Goal: Information Seeking & Learning: Check status

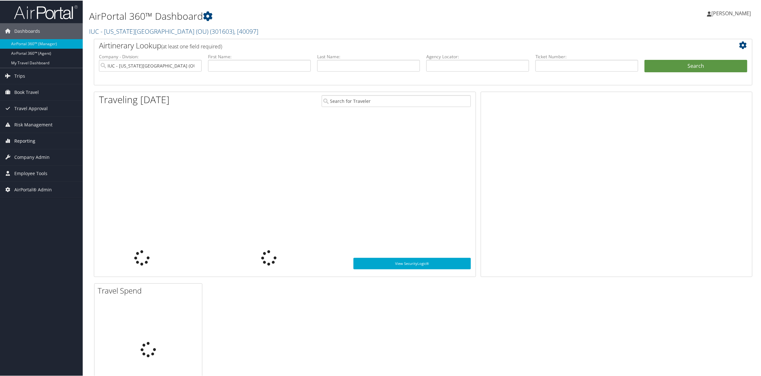
click at [49, 141] on link "Reporting" at bounding box center [41, 140] width 83 height 16
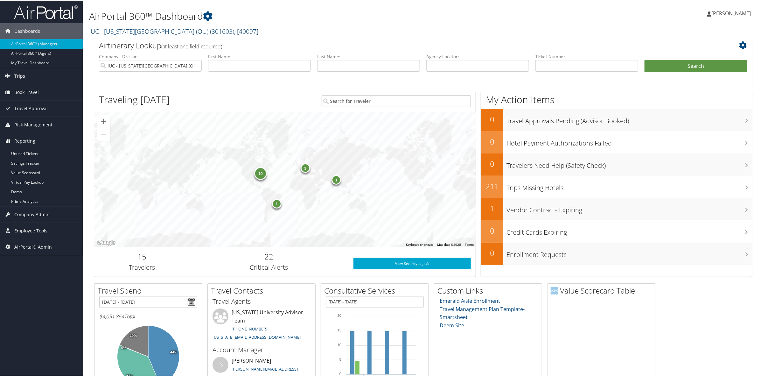
click at [148, 28] on link "IUC - Ohio University (OU) ( 301603 ) , [ 40097 ]" at bounding box center [173, 30] width 169 height 9
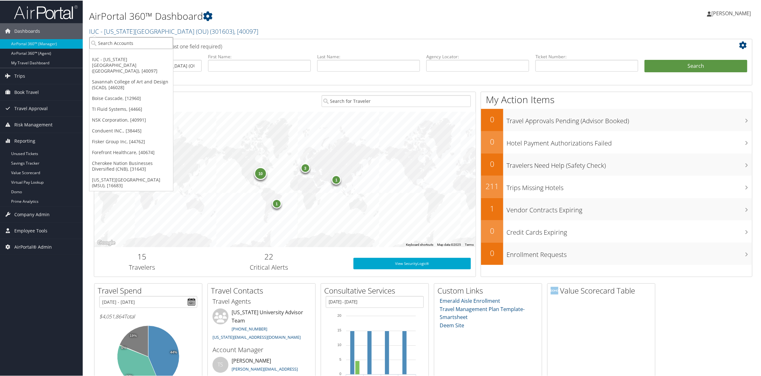
click at [125, 42] on input "search" at bounding box center [131, 43] width 84 height 12
type input "e"
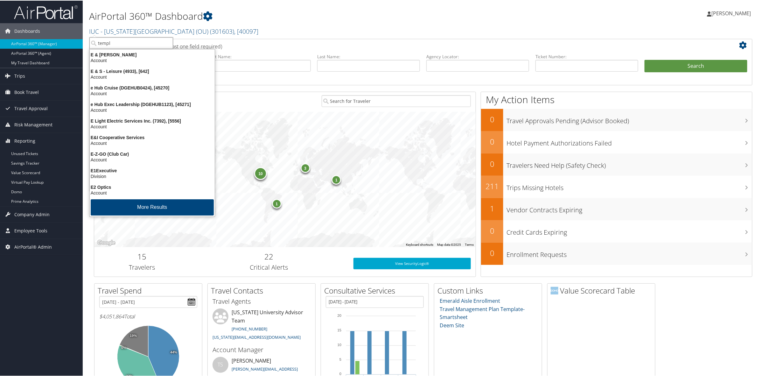
type input "temple"
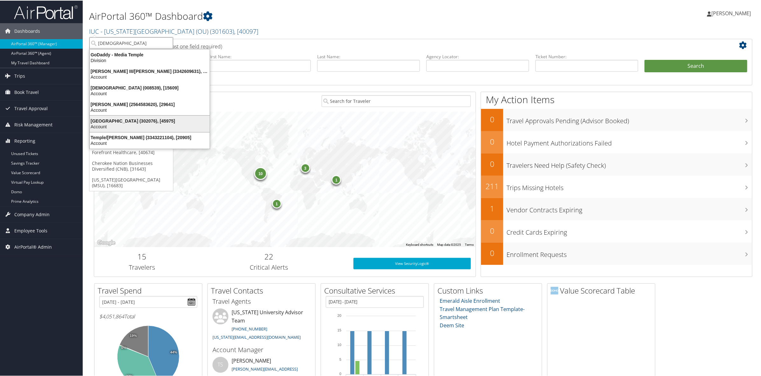
click at [124, 121] on div "Temple University (302076), [45975]" at bounding box center [150, 120] width 128 height 6
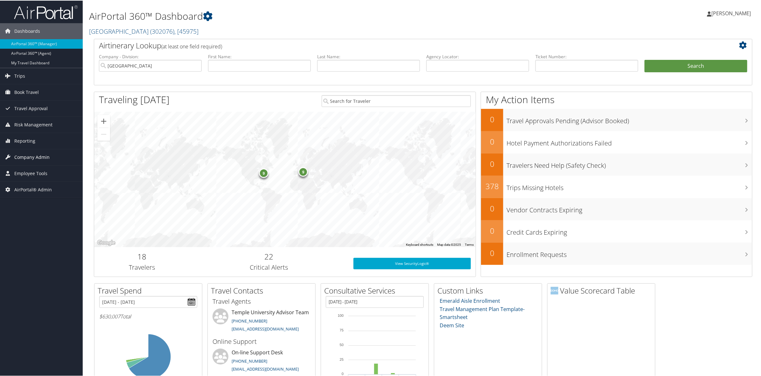
click at [38, 157] on span "Company Admin" at bounding box center [31, 157] width 35 height 16
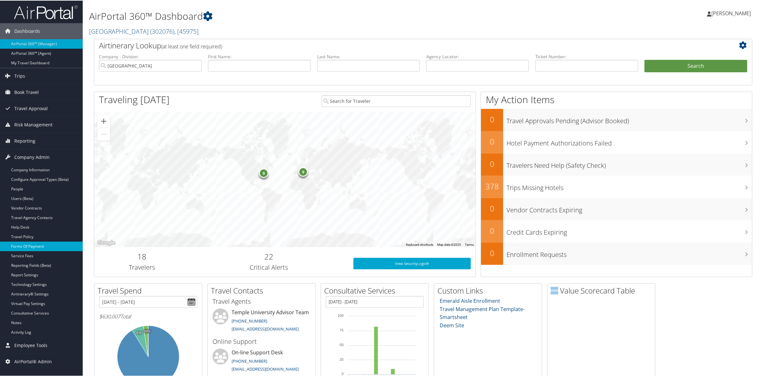
click at [65, 246] on link "Forms Of Payment" at bounding box center [41, 246] width 83 height 10
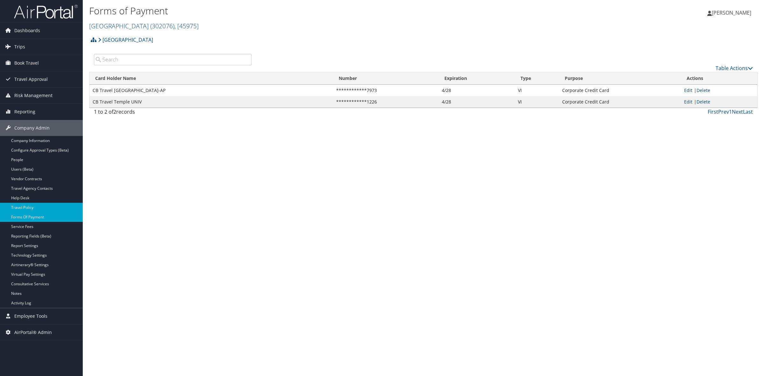
click at [50, 205] on link "Travel Policy" at bounding box center [41, 208] width 83 height 10
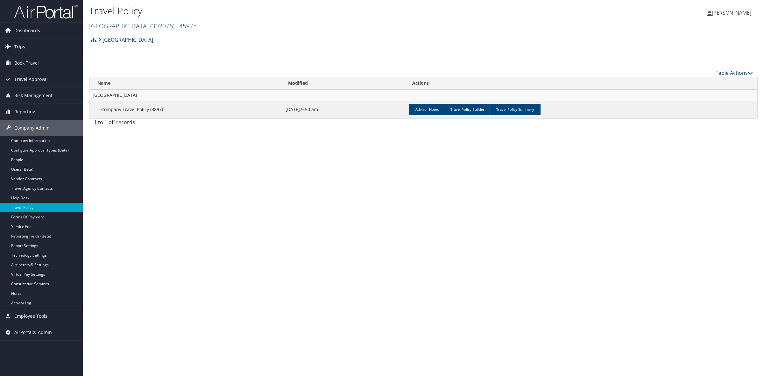
click at [513, 103] on td "Advisor Notes Travel Policy Builder Travel Policy Summary" at bounding box center [581, 109] width 351 height 17
drag, startPoint x: 518, startPoint y: 108, endPoint x: 516, endPoint y: 111, distance: 3.4
click at [518, 110] on link "Travel Policy Summary" at bounding box center [515, 109] width 51 height 11
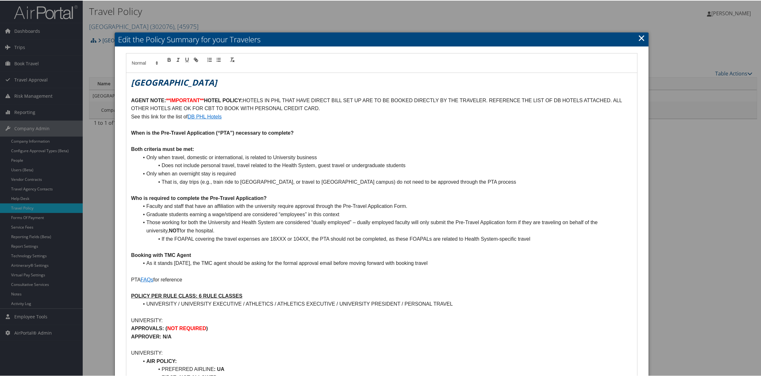
click at [639, 39] on link "×" at bounding box center [641, 37] width 7 height 13
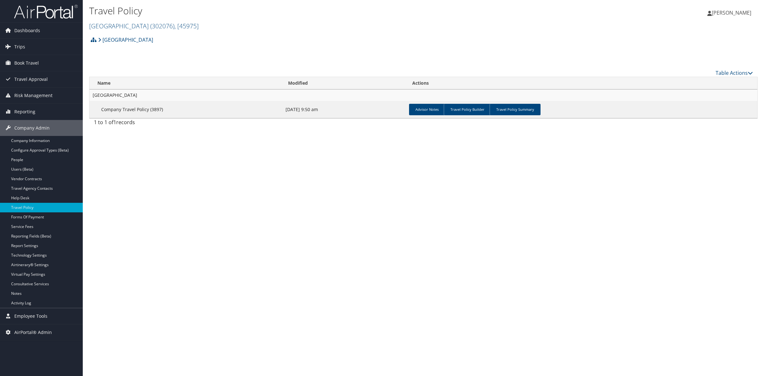
click at [255, 187] on div "Travel Policy Temple University ( 302076 ) , [ 45975 ] Temple University IUC - …" at bounding box center [423, 188] width 681 height 376
click at [324, 216] on div "Travel Policy Temple University ( 302076 ) , [ 45975 ] Temple University IUC - …" at bounding box center [423, 188] width 681 height 376
click at [43, 47] on link "Trips" at bounding box center [41, 47] width 83 height 16
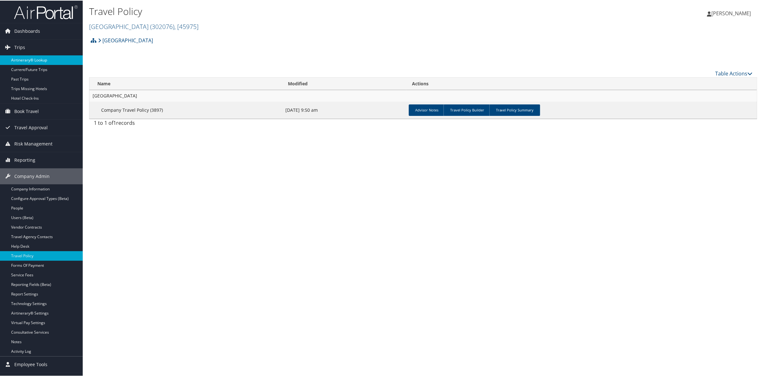
click at [51, 64] on link "Airtinerary® Lookup" at bounding box center [41, 60] width 83 height 10
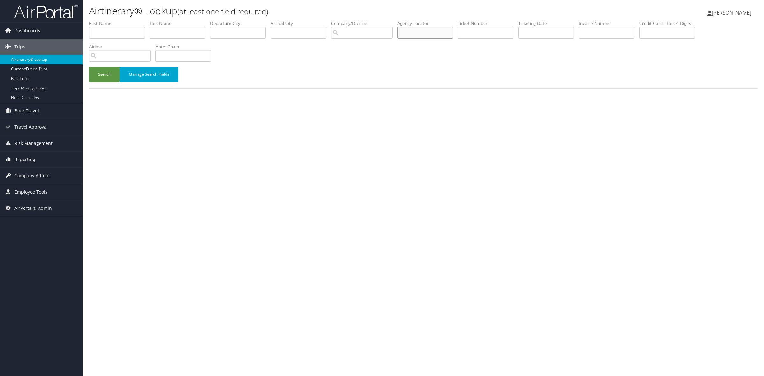
click at [453, 35] on input "text" at bounding box center [425, 33] width 56 height 12
paste input "MCAZJL"
type input "MCAZJL"
click at [102, 72] on button "Search" at bounding box center [104, 74] width 31 height 15
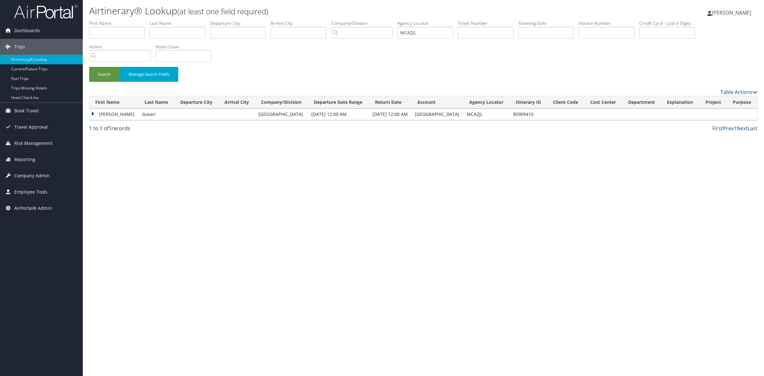
click at [93, 111] on td "Doreen" at bounding box center [113, 114] width 49 height 11
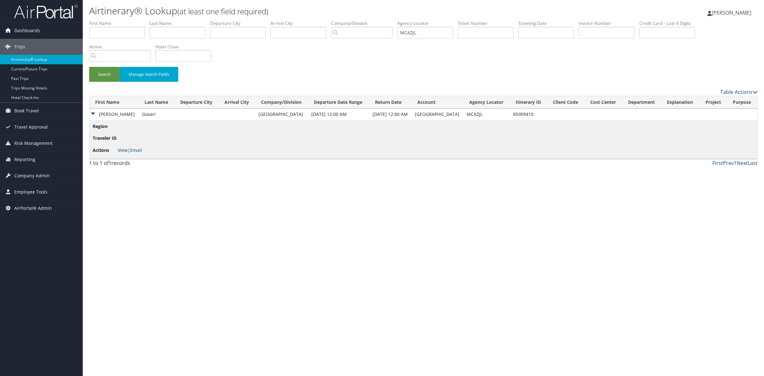
click at [124, 147] on link "View" at bounding box center [123, 150] width 10 height 6
drag, startPoint x: 30, startPoint y: 181, endPoint x: 30, endPoint y: 185, distance: 3.5
click at [30, 181] on span "Company Admin" at bounding box center [31, 176] width 35 height 16
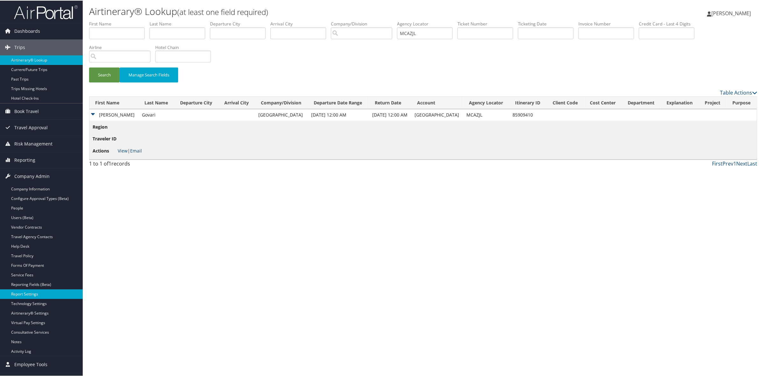
click at [60, 295] on link "Report Settings" at bounding box center [41, 294] width 83 height 10
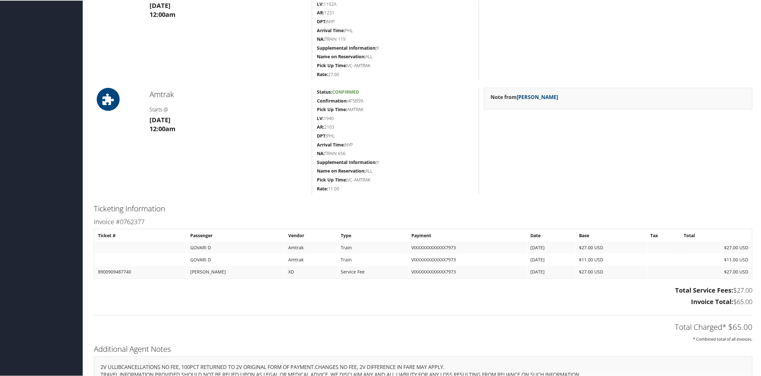
scroll to position [159, 0]
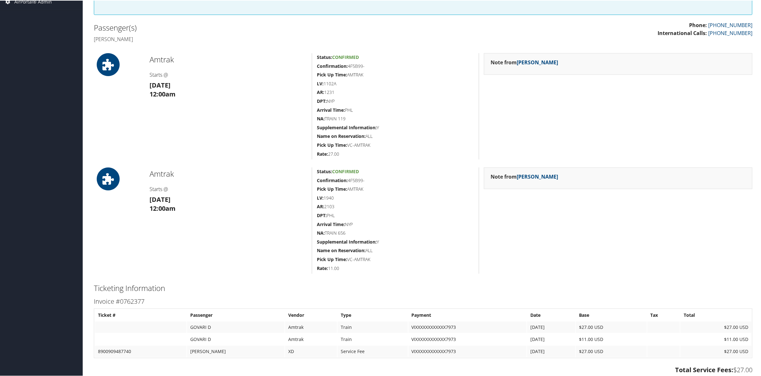
drag, startPoint x: 4, startPoint y: 117, endPoint x: 88, endPoint y: 15, distance: 132.4
click at [4, 117] on div "Dashboards AirPortal 360™ (Manager) AirPortal 360™ (Agent) My Travel Dashboard …" at bounding box center [382, 170] width 764 height 659
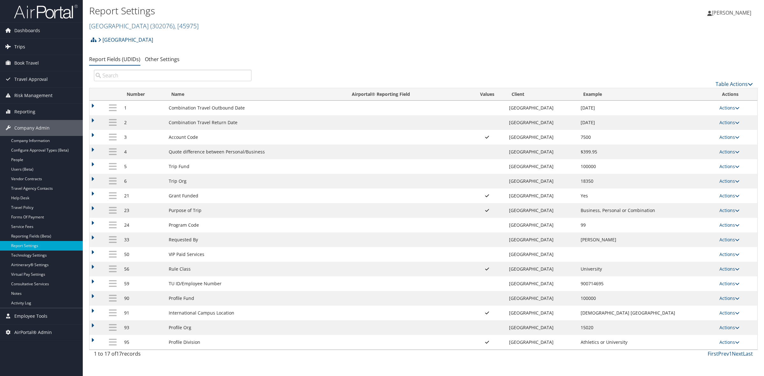
click at [29, 46] on link "Trips" at bounding box center [41, 47] width 83 height 16
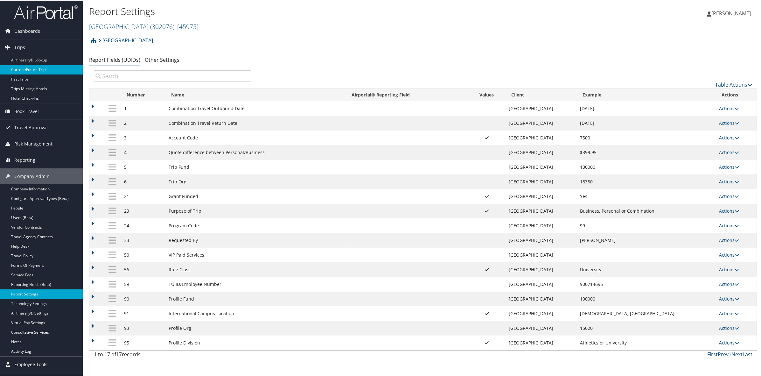
click at [56, 66] on link "Current/Future Trips" at bounding box center [41, 69] width 83 height 10
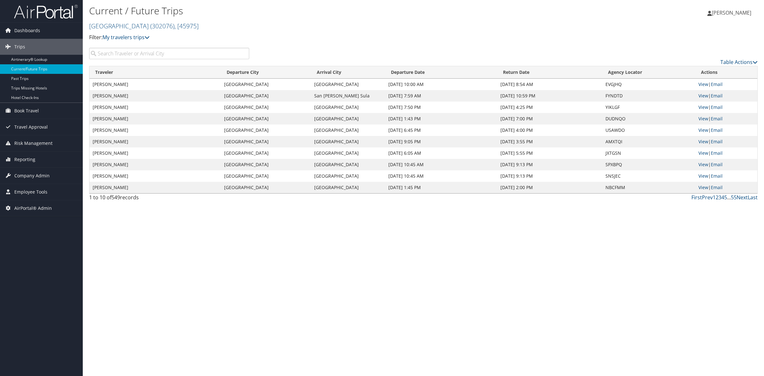
click at [118, 53] on input "search" at bounding box center [169, 53] width 160 height 11
paste input "UJPAAV"
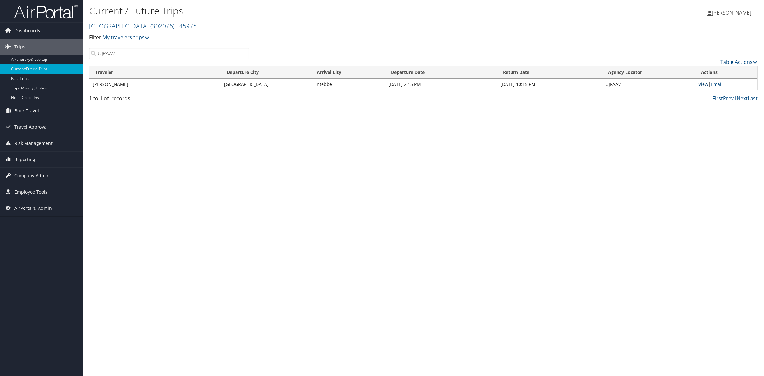
click at [701, 83] on link "View" at bounding box center [703, 84] width 10 height 6
drag, startPoint x: 110, startPoint y: 55, endPoint x: 53, endPoint y: 49, distance: 58.2
click at [58, 50] on div "Dashboards AirPortal 360™ (Manager) AirPortal 360™ (Agent) My Travel Dashboard …" at bounding box center [382, 188] width 764 height 376
paste input "FMJWQM"
click at [702, 85] on link "View" at bounding box center [703, 84] width 10 height 6
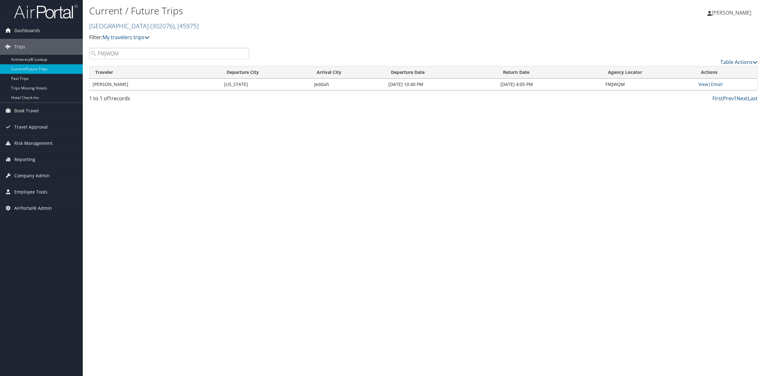
click at [179, 265] on div "Current / Future Trips Temple University ( 302076 ) , [ 45975 ] Temple Universi…" at bounding box center [423, 188] width 681 height 376
drag, startPoint x: 120, startPoint y: 53, endPoint x: 85, endPoint y: 50, distance: 34.8
click at [85, 50] on div "FMJWQM" at bounding box center [169, 53] width 170 height 11
paste input "NGKLFX"
type input "NGKLFX"
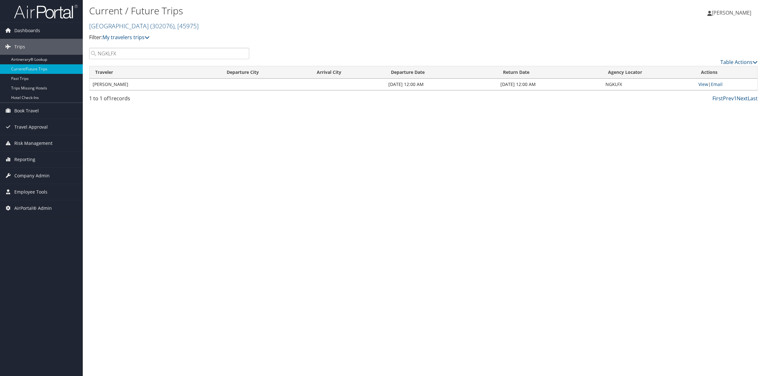
click at [698, 84] on td "View | Email" at bounding box center [726, 84] width 62 height 11
click at [701, 83] on link "View" at bounding box center [703, 84] width 10 height 6
drag, startPoint x: 118, startPoint y: 58, endPoint x: 80, endPoint y: 51, distance: 39.4
click at [80, 51] on div "Dashboards AirPortal 360™ (Manager) AirPortal 360™ (Agent) My Travel Dashboard …" at bounding box center [382, 188] width 764 height 376
paste input "search"
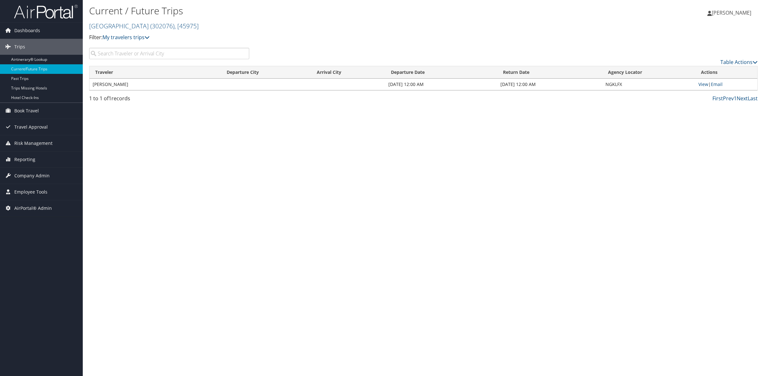
click at [172, 55] on input "search" at bounding box center [169, 53] width 160 height 11
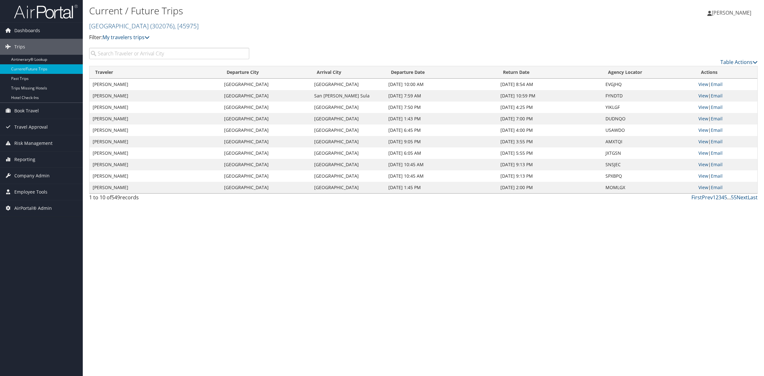
click at [190, 53] on input "search" at bounding box center [169, 53] width 160 height 11
paste input "IEGVQB"
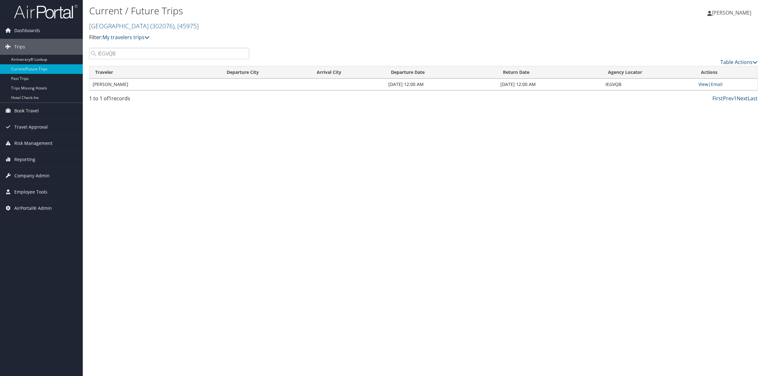
click at [703, 85] on link "View" at bounding box center [703, 84] width 10 height 6
drag, startPoint x: 128, startPoint y: 56, endPoint x: 96, endPoint y: 53, distance: 32.0
click at [96, 53] on input "IEGVQB" at bounding box center [169, 53] width 160 height 11
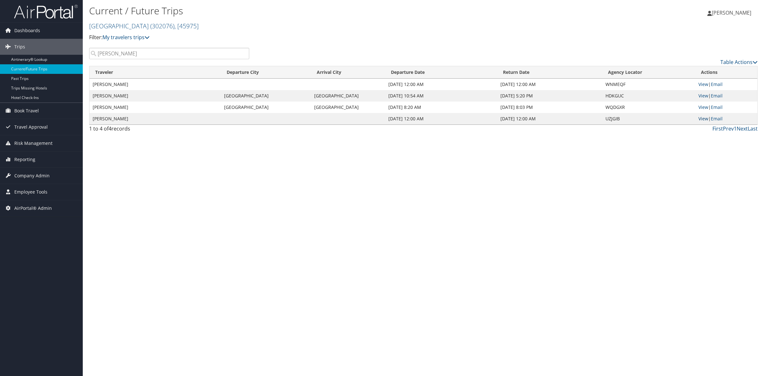
click at [701, 118] on link "View" at bounding box center [703, 119] width 10 height 6
click at [703, 84] on link "View" at bounding box center [703, 84] width 10 height 6
click at [194, 175] on div "Current / Future Trips Temple University ( 302076 ) , [ 45975 ] Temple Universi…" at bounding box center [423, 188] width 681 height 376
drag, startPoint x: 86, startPoint y: 53, endPoint x: 77, endPoint y: 53, distance: 9.2
click at [77, 53] on div "Dashboards AirPortal 360™ (Manager) AirPortal 360™ (Agent) My Travel Dashboard …" at bounding box center [382, 188] width 764 height 376
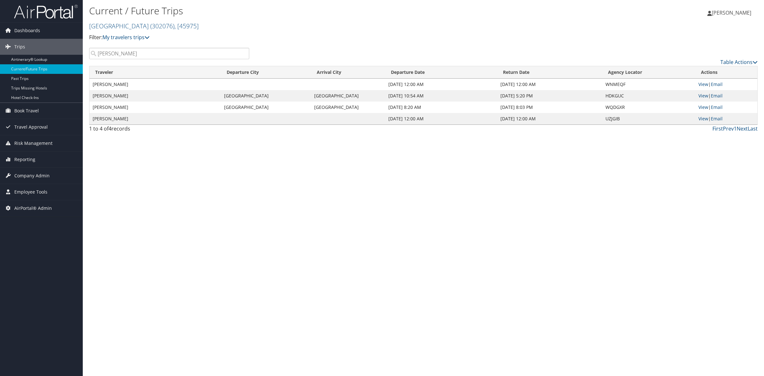
paste input "JCBNOC"
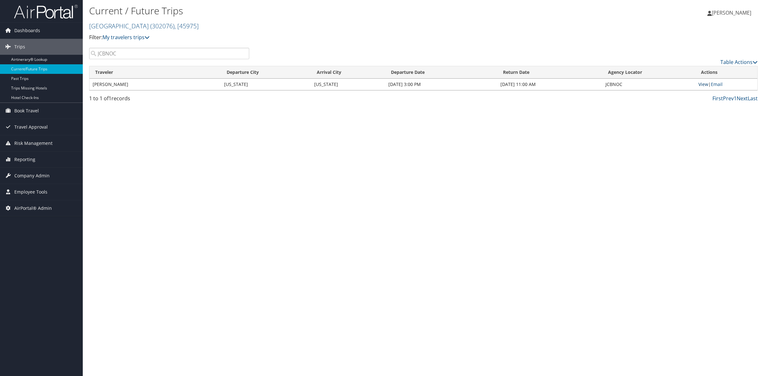
click at [706, 83] on link "View" at bounding box center [703, 84] width 10 height 6
drag, startPoint x: 121, startPoint y: 54, endPoint x: 69, endPoint y: 49, distance: 52.4
click at [69, 49] on div "Dashboards AirPortal 360™ (Manager) AirPortal 360™ (Agent) My Travel Dashboard …" at bounding box center [382, 188] width 764 height 376
paste input "LUJBFG"
type input "LUJBFG"
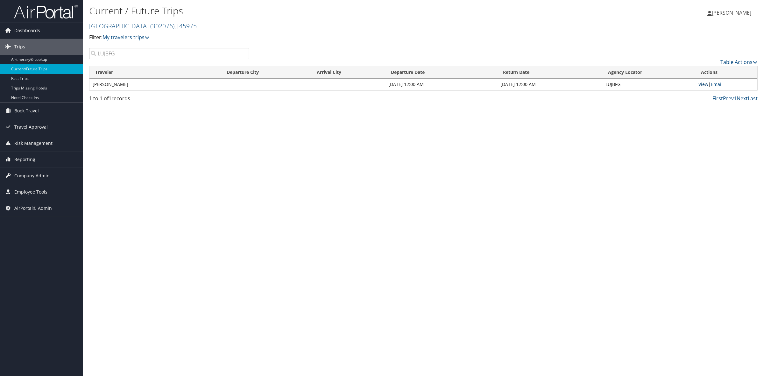
click at [704, 87] on link "View" at bounding box center [703, 84] width 10 height 6
drag, startPoint x: 122, startPoint y: 56, endPoint x: 93, endPoint y: 54, distance: 29.0
click at [93, 54] on input "LUJBFG" at bounding box center [169, 53] width 160 height 11
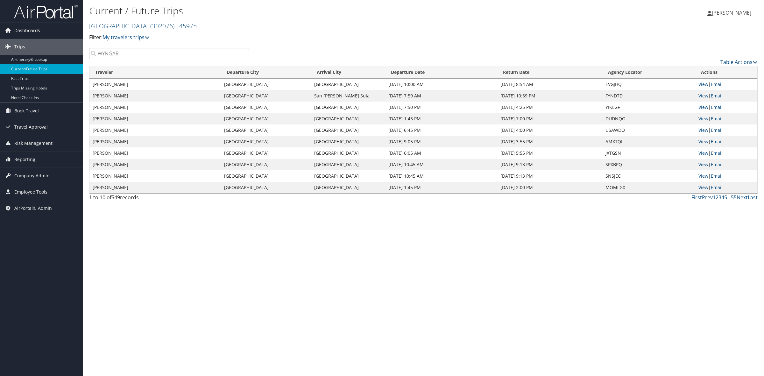
type input "WYNGARD"
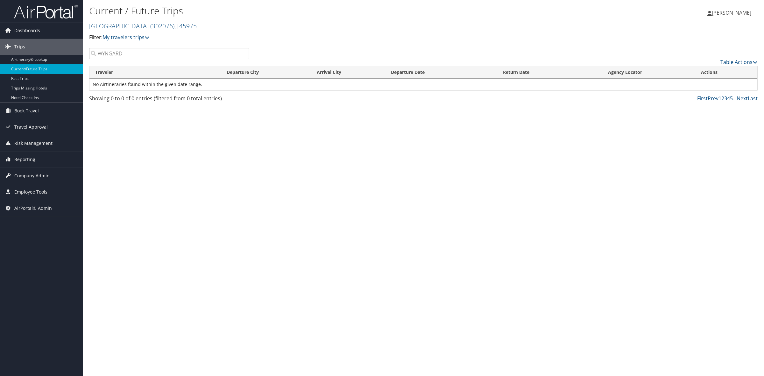
click at [107, 50] on input "WYNGARD" at bounding box center [169, 53] width 160 height 11
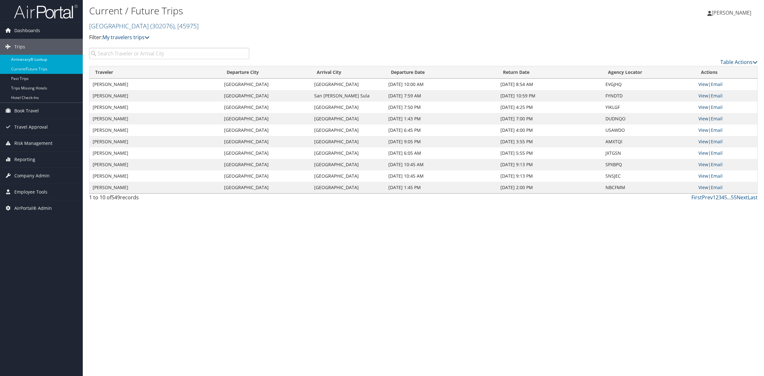
click at [49, 55] on link "Airtinerary® Lookup" at bounding box center [41, 60] width 83 height 10
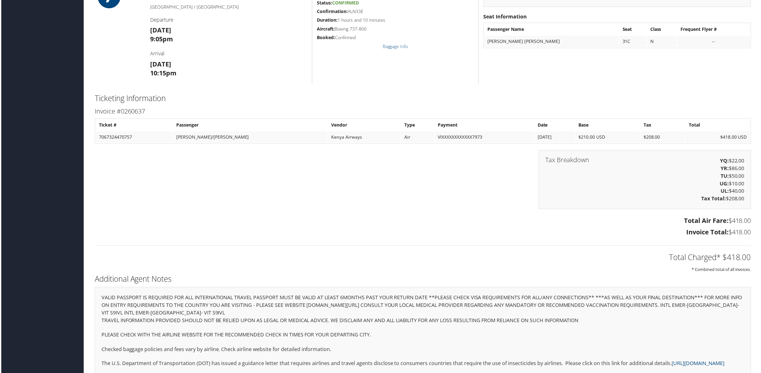
scroll to position [477, 0]
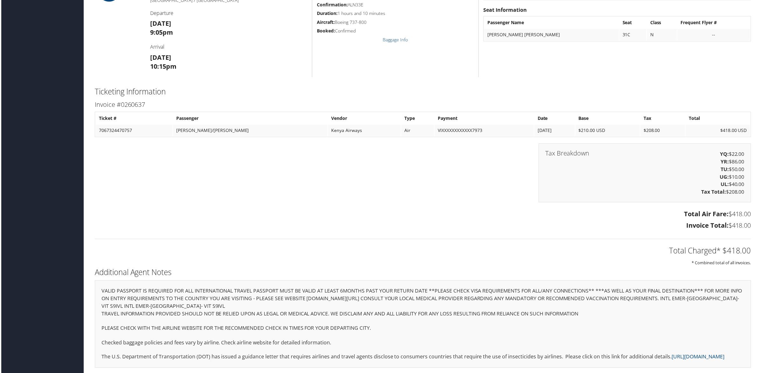
click at [109, 125] on td "7067324470757" at bounding box center [133, 130] width 77 height 11
copy td "7067324470757"
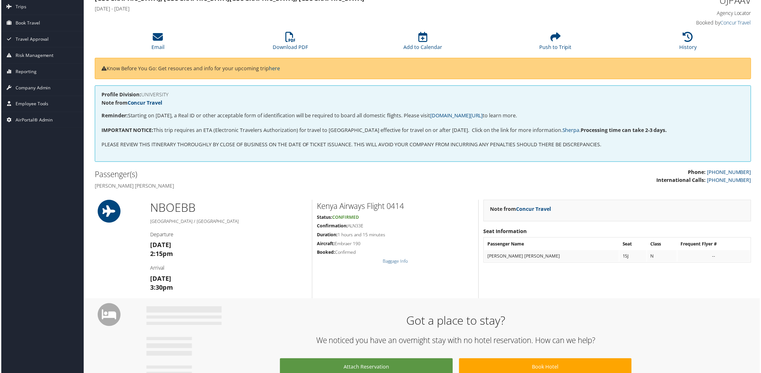
scroll to position [0, 0]
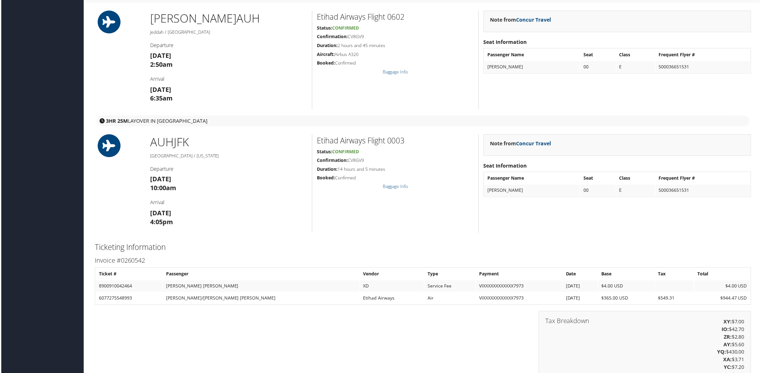
scroll to position [637, 0]
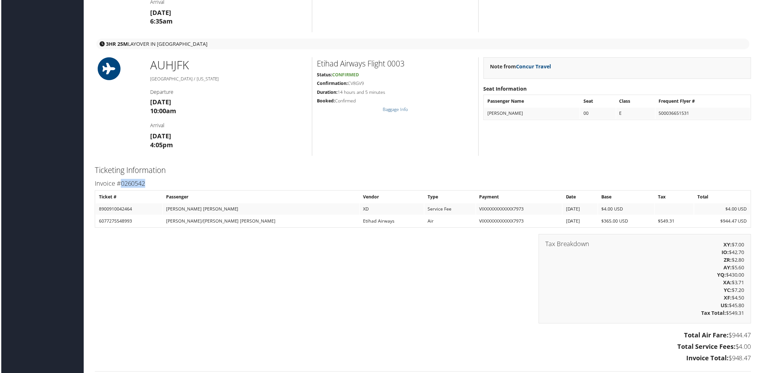
drag, startPoint x: 150, startPoint y: 185, endPoint x: 121, endPoint y: 188, distance: 29.4
click at [121, 188] on h3 "Invoice #0260542" at bounding box center [423, 184] width 659 height 9
click at [115, 222] on td "6077275548993" at bounding box center [128, 221] width 67 height 11
copy td "6077275548993"
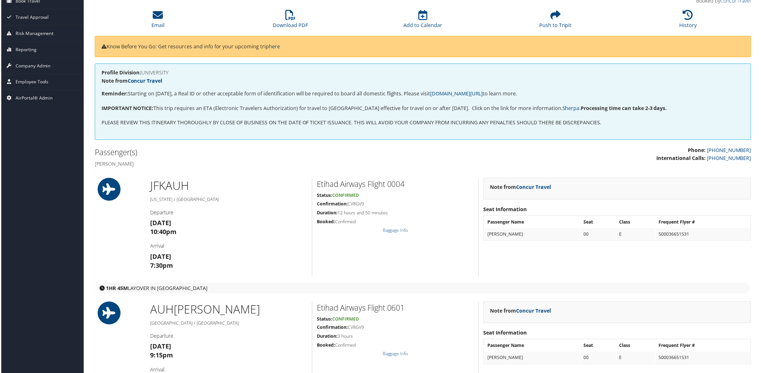
scroll to position [0, 0]
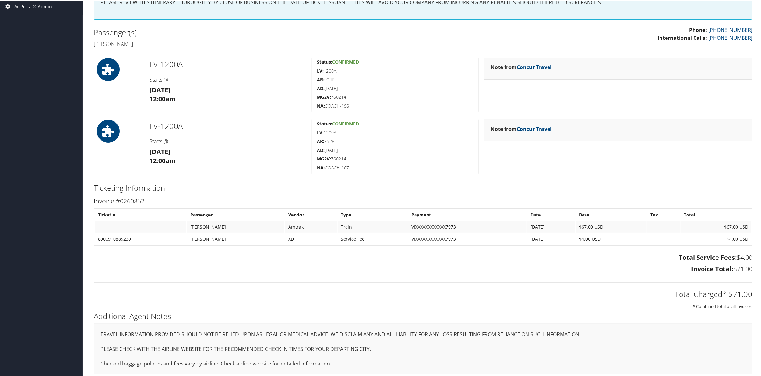
scroll to position [158, 0]
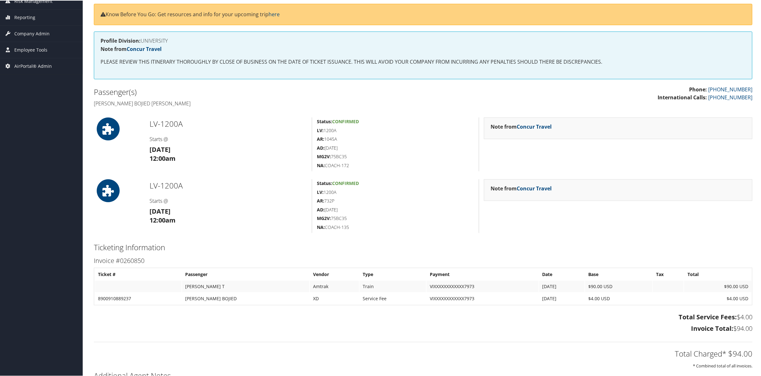
scroll to position [119, 0]
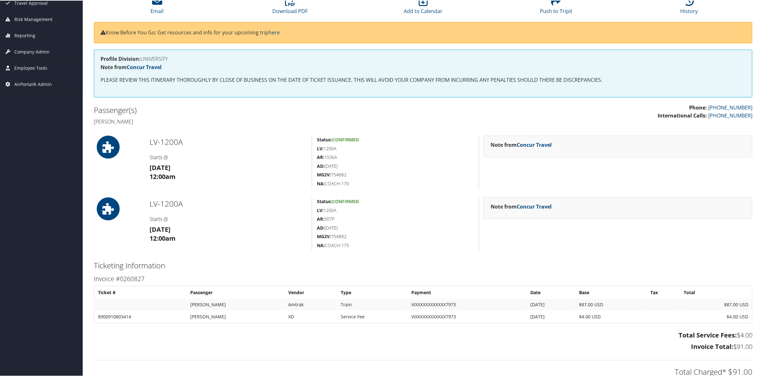
scroll to position [80, 0]
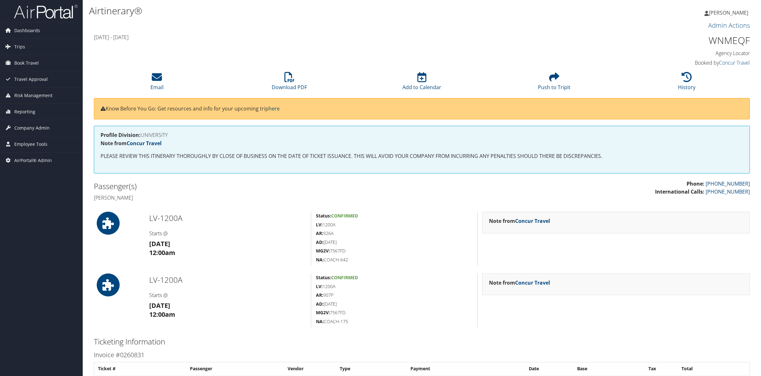
scroll to position [38, 0]
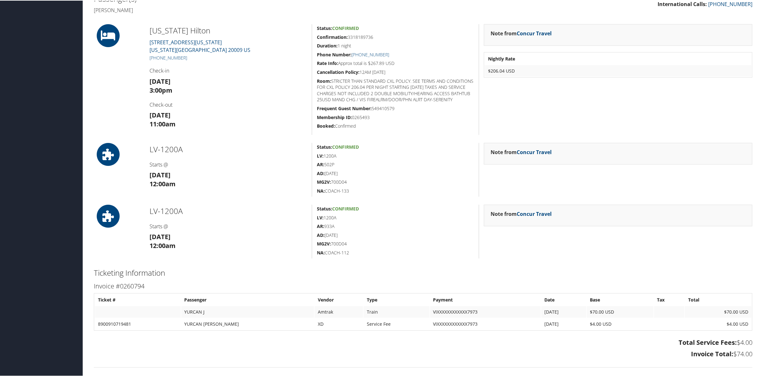
scroll to position [239, 0]
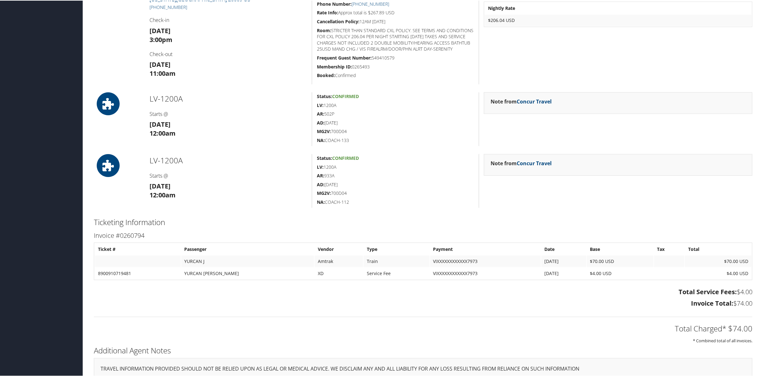
click at [132, 236] on h3 "Invoice #0260794" at bounding box center [423, 234] width 659 height 9
copy h3 "0260794"
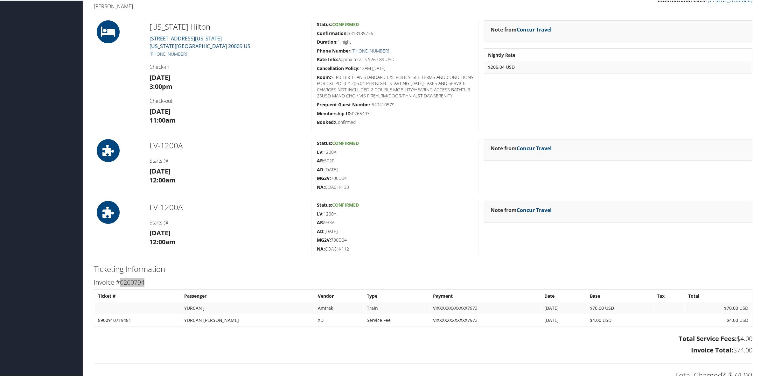
scroll to position [159, 0]
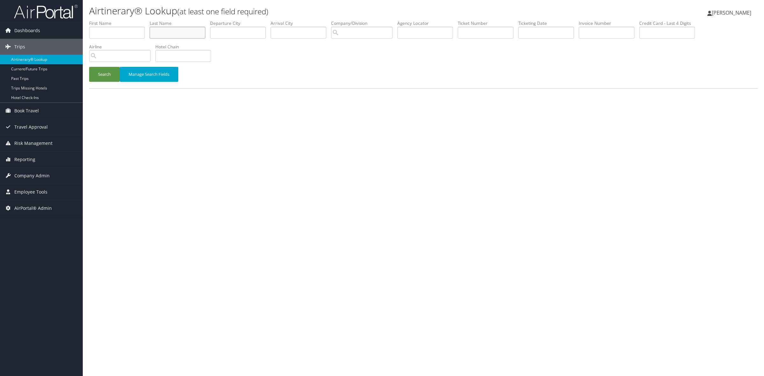
click at [162, 32] on input "text" at bounding box center [178, 33] width 56 height 12
type input "WYNGAARDEN"
click at [384, 34] on input "search" at bounding box center [361, 33] width 61 height 12
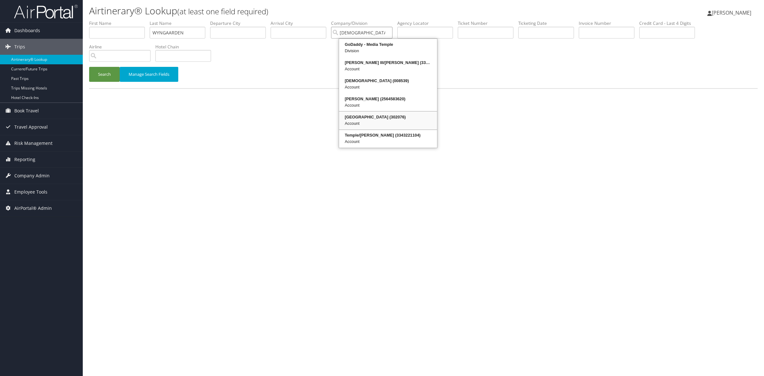
click at [364, 123] on div "Account" at bounding box center [388, 123] width 96 height 6
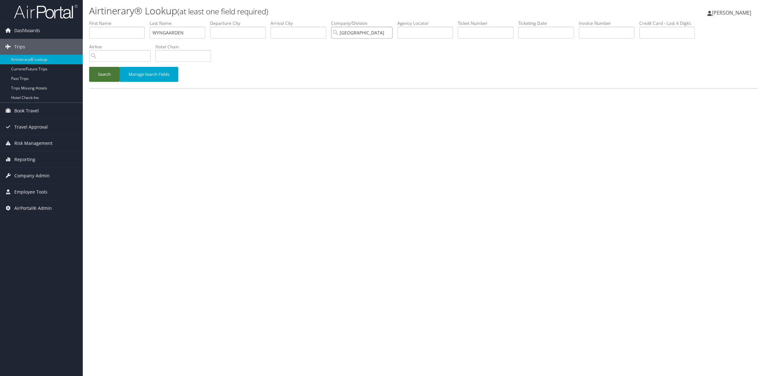
type input "Temple University"
click at [97, 77] on button "Search" at bounding box center [104, 74] width 31 height 15
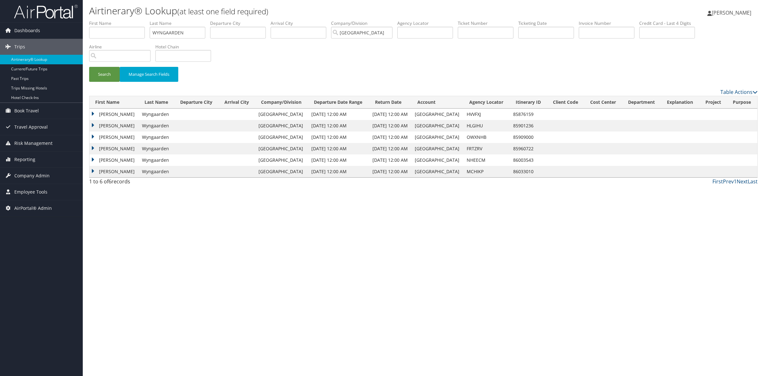
click at [93, 115] on td "James" at bounding box center [113, 114] width 49 height 11
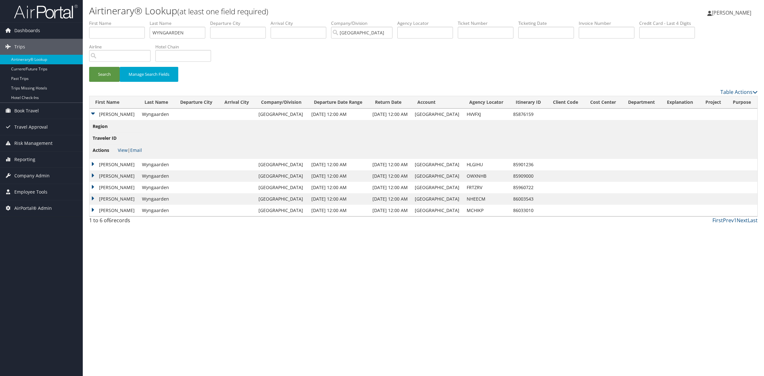
click at [93, 115] on td "James" at bounding box center [113, 114] width 49 height 11
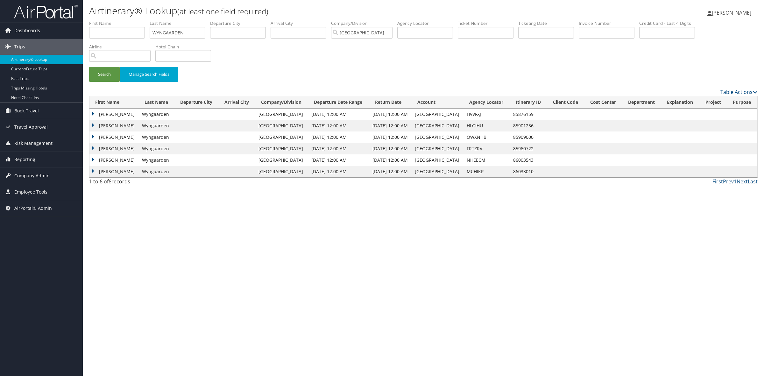
click at [732, 87] on div "Search Manage Search Fields" at bounding box center [423, 77] width 678 height 21
click at [732, 91] on link "Table Actions" at bounding box center [738, 91] width 37 height 7
click at [713, 113] on link "Column Visibility" at bounding box center [713, 112] width 84 height 11
drag, startPoint x: 665, startPoint y: 226, endPoint x: 670, endPoint y: 223, distance: 5.6
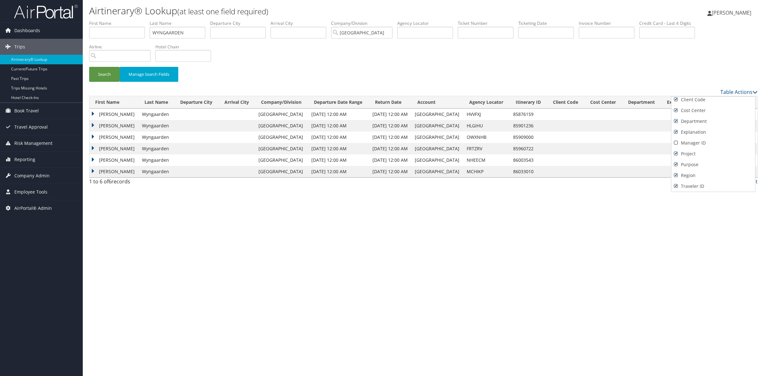
click at [670, 223] on div at bounding box center [382, 188] width 764 height 376
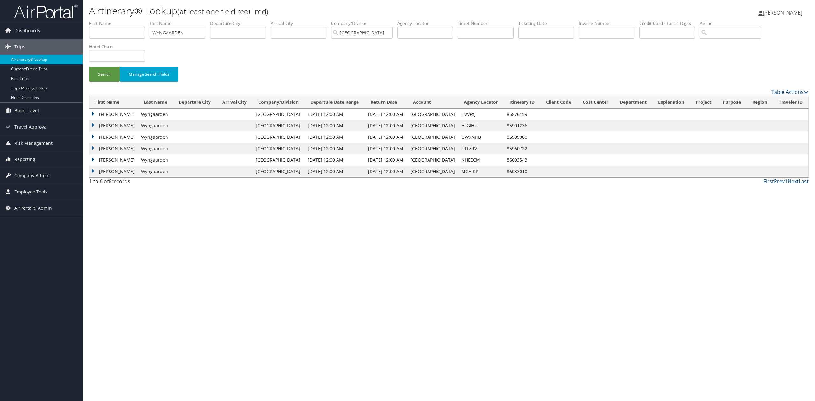
click at [93, 170] on td "James" at bounding box center [113, 171] width 48 height 11
click at [122, 185] on link "View" at bounding box center [123, 183] width 10 height 6
click at [93, 159] on td "James" at bounding box center [113, 159] width 48 height 11
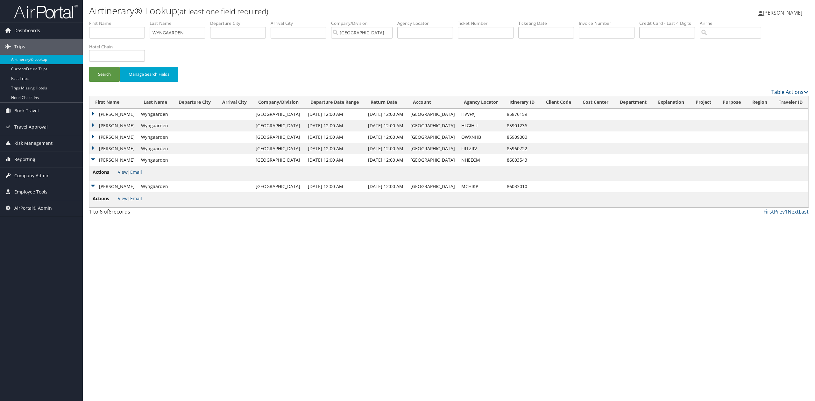
click at [123, 174] on link "View" at bounding box center [123, 172] width 10 height 6
click at [93, 146] on td "James" at bounding box center [113, 148] width 48 height 11
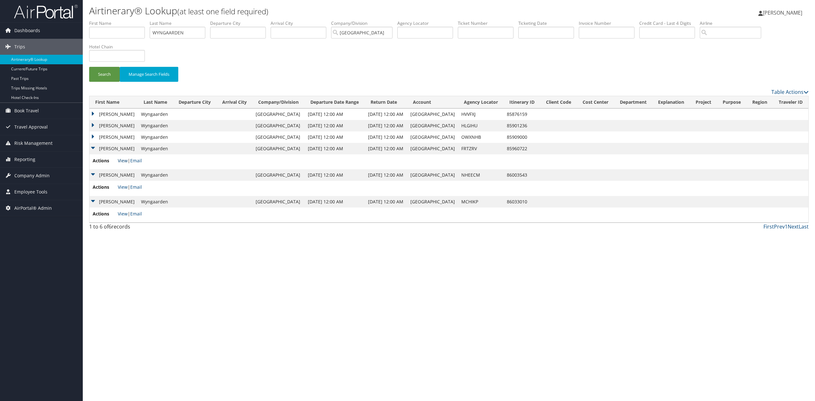
click at [122, 161] on link "View" at bounding box center [123, 161] width 10 height 6
click at [93, 138] on td "James" at bounding box center [113, 136] width 48 height 11
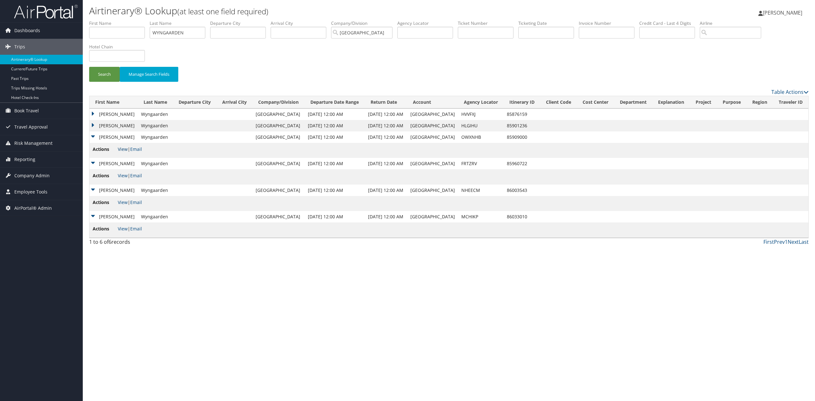
click at [120, 146] on link "View" at bounding box center [123, 149] width 10 height 6
click at [93, 126] on td "James" at bounding box center [113, 125] width 48 height 11
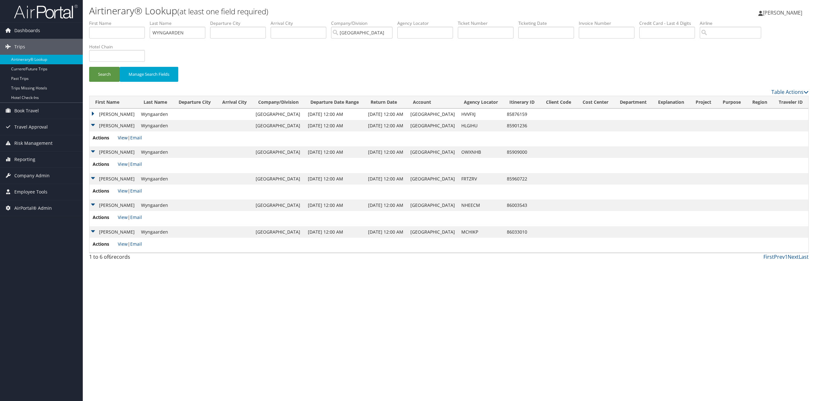
click at [124, 140] on link "View" at bounding box center [123, 138] width 10 height 6
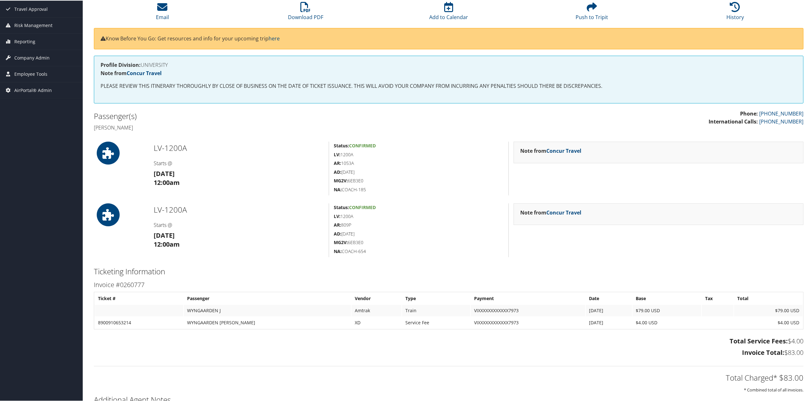
scroll to position [85, 0]
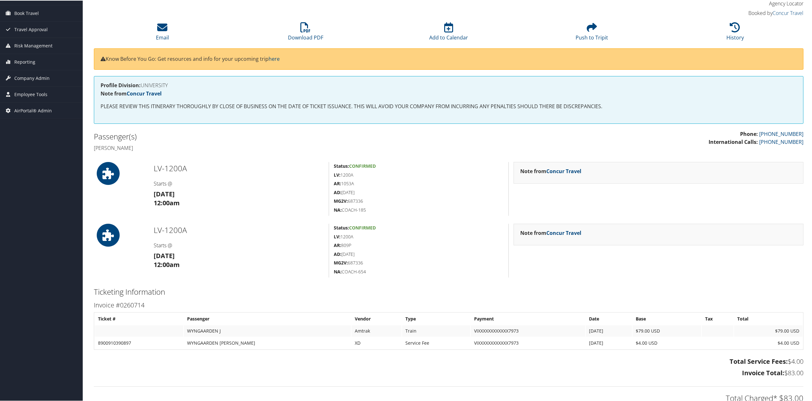
scroll to position [6, 0]
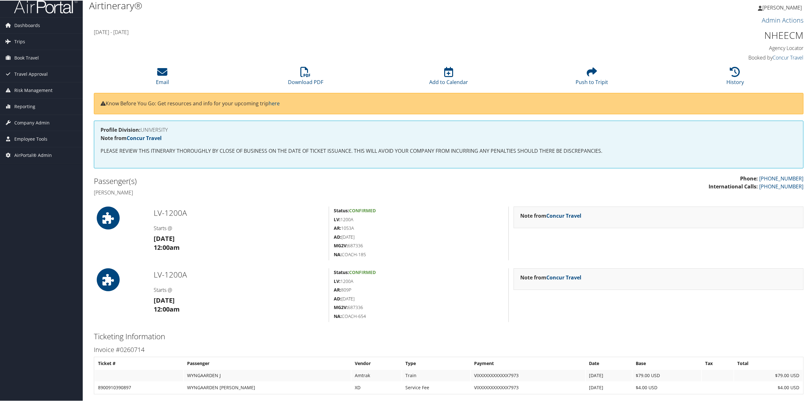
click at [787, 39] on h1 "NHEECM" at bounding box center [718, 34] width 170 height 13
copy h1 "NHEECM"
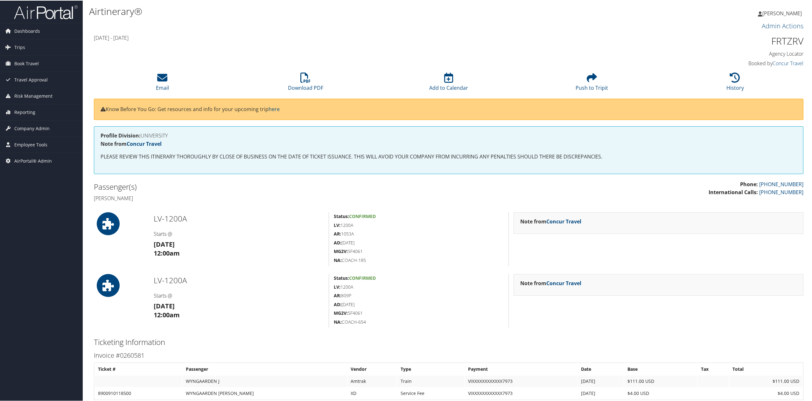
click at [783, 38] on h1 "FRTZRV" at bounding box center [718, 40] width 170 height 13
copy h1 "FRTZRV"
click at [787, 44] on h1 "OWXNHB" at bounding box center [718, 40] width 170 height 13
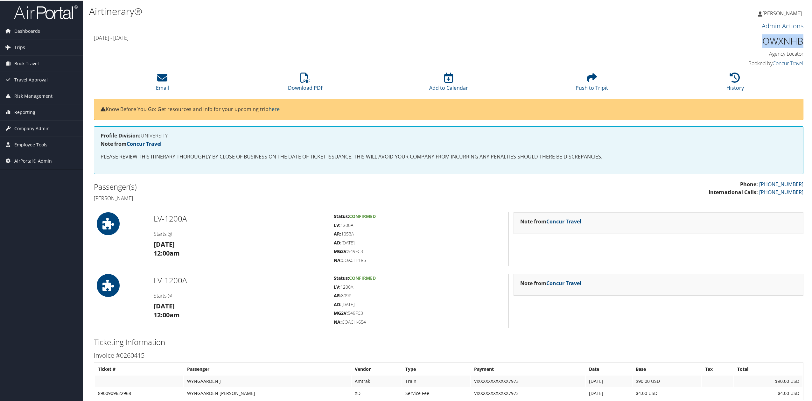
copy h1 "OWXNHB"
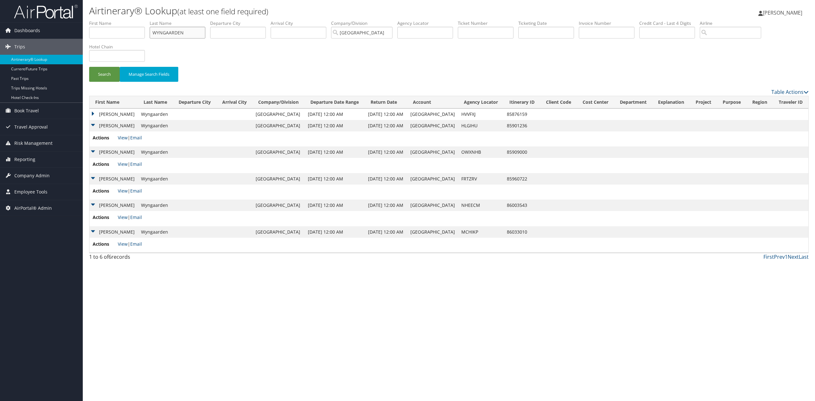
drag, startPoint x: 184, startPoint y: 31, endPoint x: 85, endPoint y: 29, distance: 99.3
click at [89, 20] on ul "First Name Last Name WYNGAARDEN Departure City Arrival City Company/Division Te…" at bounding box center [448, 20] width 719 height 0
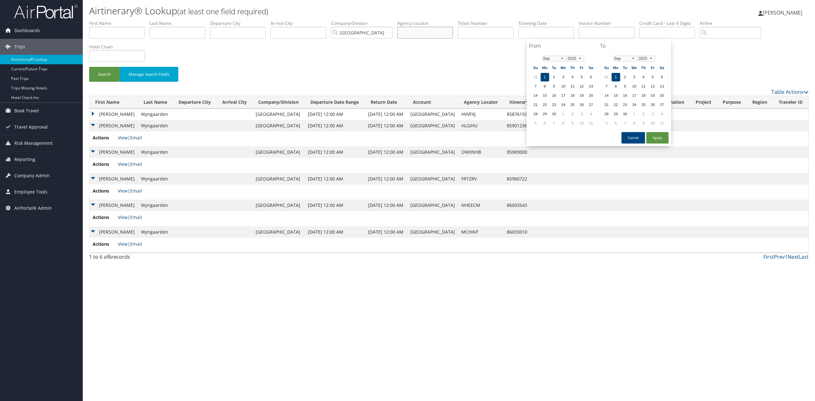
click at [436, 33] on input "text" at bounding box center [425, 33] width 56 height 12
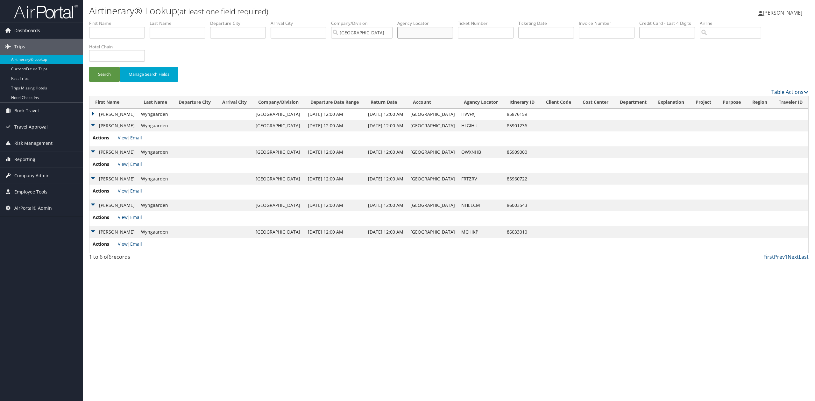
paste input "QJZJND"
click at [116, 77] on button "Search" at bounding box center [104, 74] width 31 height 15
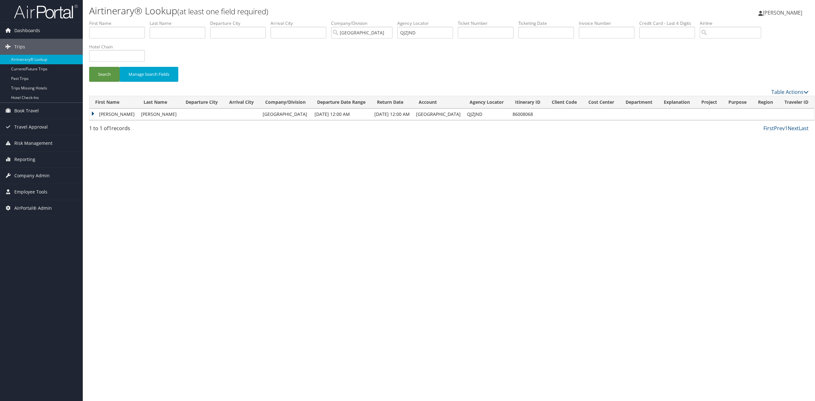
drag, startPoint x: 91, startPoint y: 114, endPoint x: 124, endPoint y: 140, distance: 42.1
click at [91, 115] on td "Bryan" at bounding box center [113, 114] width 48 height 11
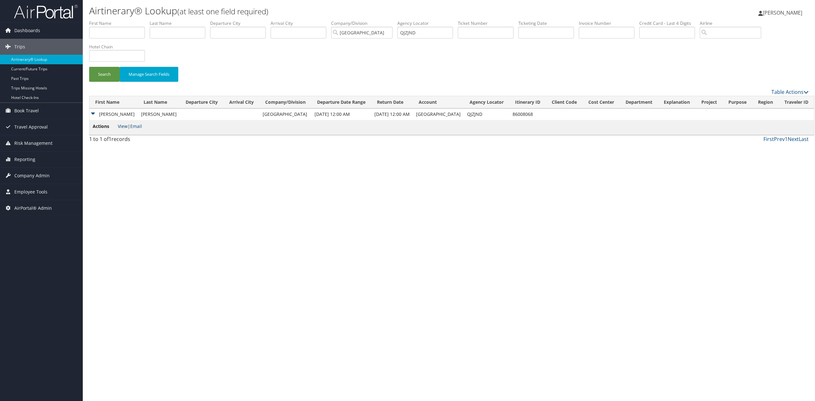
click at [120, 125] on link "View" at bounding box center [123, 126] width 10 height 6
click at [414, 35] on input "QJZJND" at bounding box center [425, 33] width 56 height 12
click at [414, 32] on input "QJZJND" at bounding box center [425, 33] width 56 height 12
type input "WTQYAR"
click at [106, 74] on button "Search" at bounding box center [104, 74] width 31 height 15
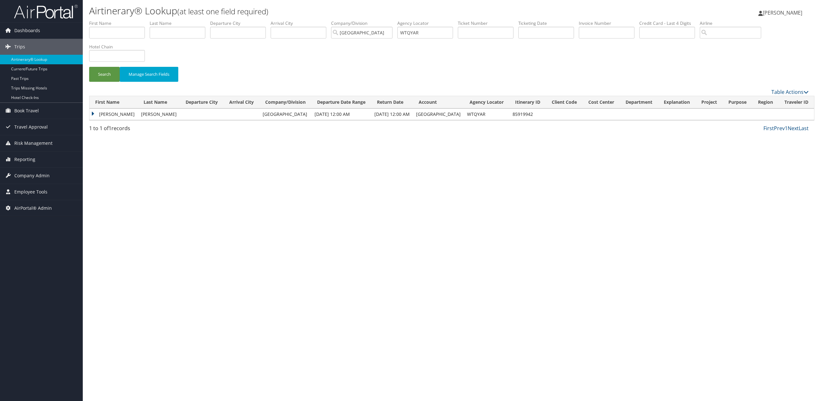
click at [94, 117] on td "Jeffrey" at bounding box center [113, 114] width 48 height 11
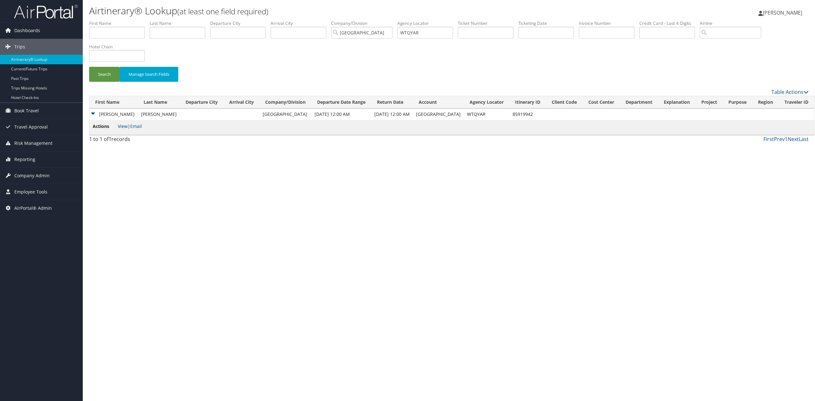
click at [125, 126] on link "View" at bounding box center [123, 126] width 10 height 6
drag, startPoint x: 439, startPoint y: 37, endPoint x: 362, endPoint y: 36, distance: 76.7
click at [378, 20] on ul "First Name Last Name Departure City Arrival City Company/Division Temple Univer…" at bounding box center [448, 20] width 719 height 0
drag, startPoint x: 615, startPoint y: 33, endPoint x: 619, endPoint y: 35, distance: 4.6
click at [616, 33] on input "text" at bounding box center [607, 33] width 56 height 12
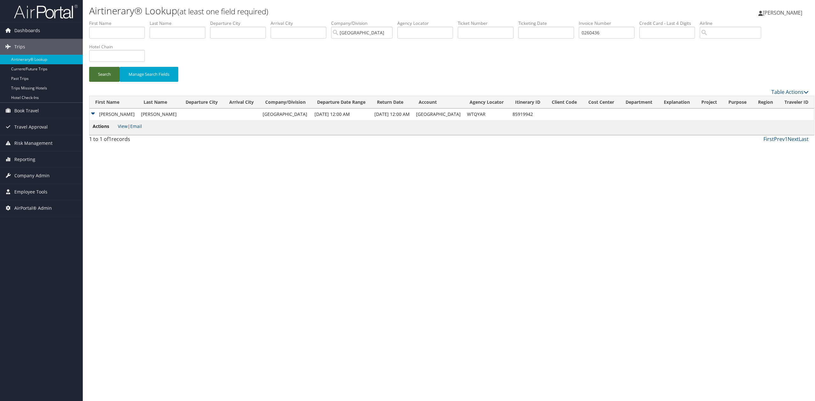
click at [89, 72] on button "Search" at bounding box center [104, 74] width 31 height 15
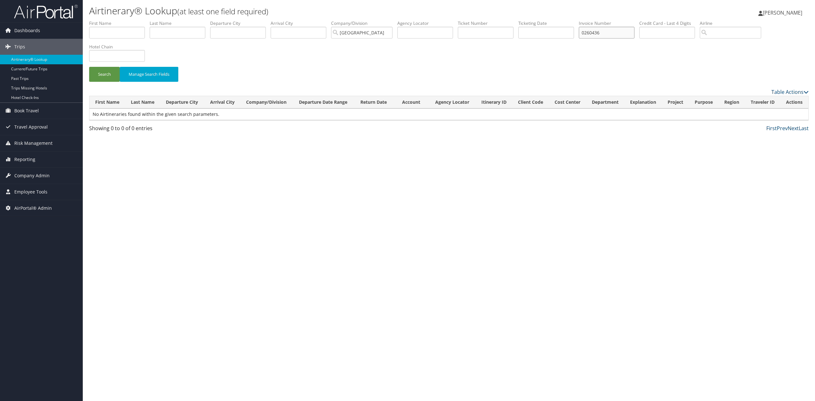
drag, startPoint x: 595, startPoint y: 34, endPoint x: 619, endPoint y: 58, distance: 33.8
click at [594, 37] on input "0260436" at bounding box center [607, 33] width 56 height 12
type input "260436"
click at [101, 72] on button "Search" at bounding box center [104, 74] width 31 height 15
drag, startPoint x: 613, startPoint y: 37, endPoint x: 546, endPoint y: 29, distance: 67.6
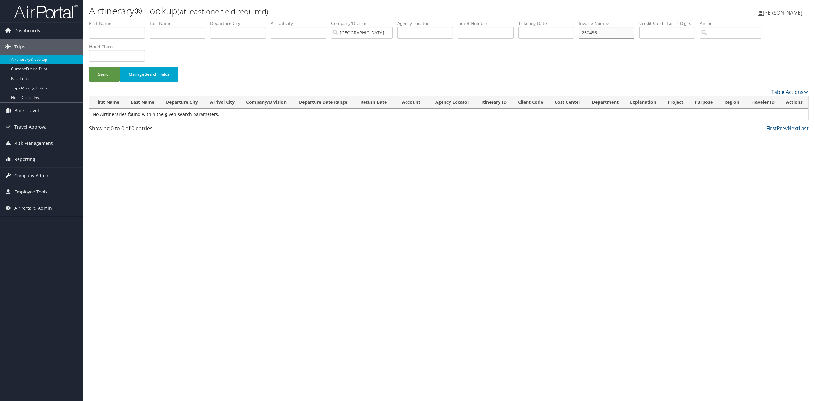
click at [546, 20] on ul "First Name Last Name Departure City Arrival City Company/Division Temple Univer…" at bounding box center [448, 20] width 719 height 0
click at [493, 35] on input "text" at bounding box center [486, 33] width 56 height 12
paste input "89009097848112"
click at [103, 78] on button "Search" at bounding box center [104, 74] width 31 height 15
click at [513, 35] on input "89009097848112" at bounding box center [486, 33] width 56 height 12
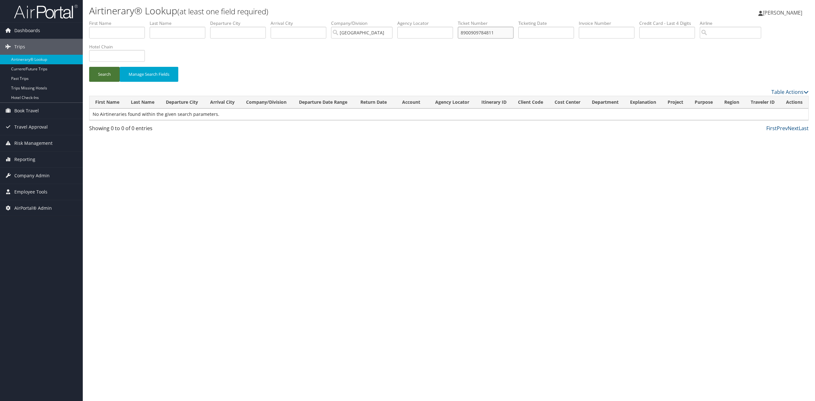
type input "8900909784811"
click at [106, 72] on button "Search" at bounding box center [104, 74] width 31 height 15
click at [542, 29] on input "text" at bounding box center [546, 33] width 56 height 12
drag, startPoint x: 491, startPoint y: 39, endPoint x: 470, endPoint y: 40, distance: 21.0
click at [470, 40] on li "Ticket Number 8900909784811" at bounding box center [488, 31] width 60 height 23
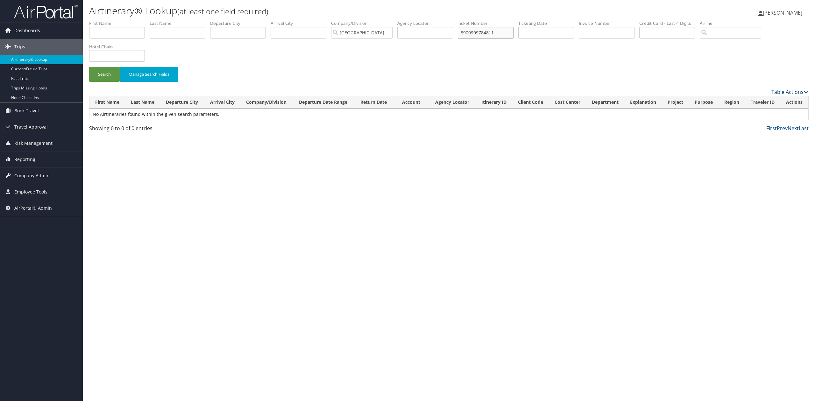
click at [477, 33] on input "8900909784811" at bounding box center [486, 33] width 56 height 12
click at [620, 29] on input "text" at bounding box center [607, 33] width 56 height 12
paste input "0260436"
type input "0260436"
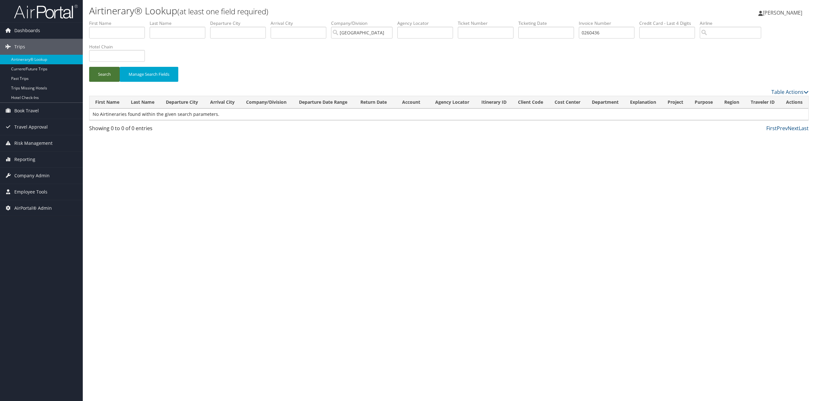
click at [116, 75] on button "Search" at bounding box center [104, 74] width 31 height 15
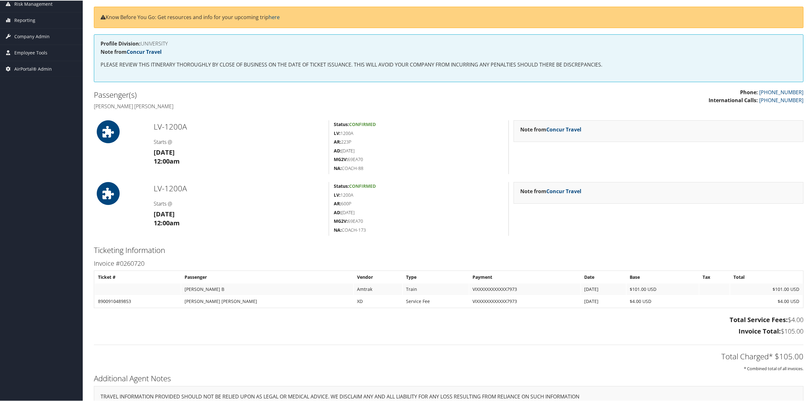
scroll to position [133, 0]
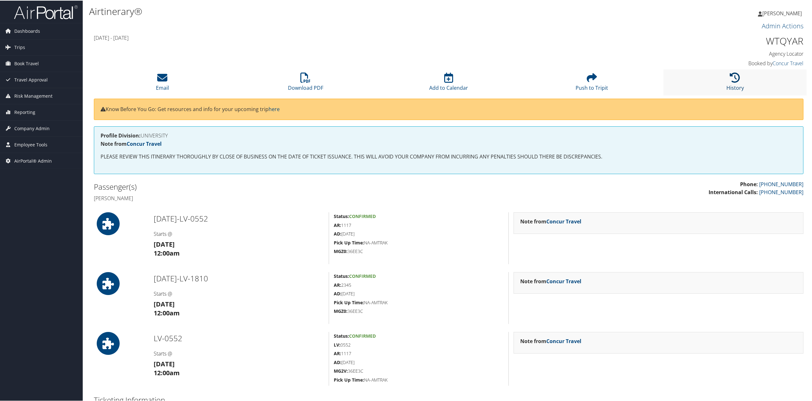
click at [730, 74] on icon at bounding box center [735, 77] width 10 height 10
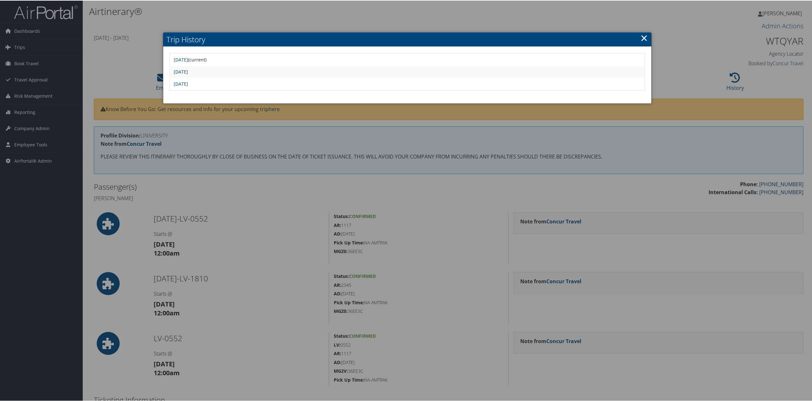
click at [188, 73] on link "[DATE]" at bounding box center [181, 71] width 14 height 6
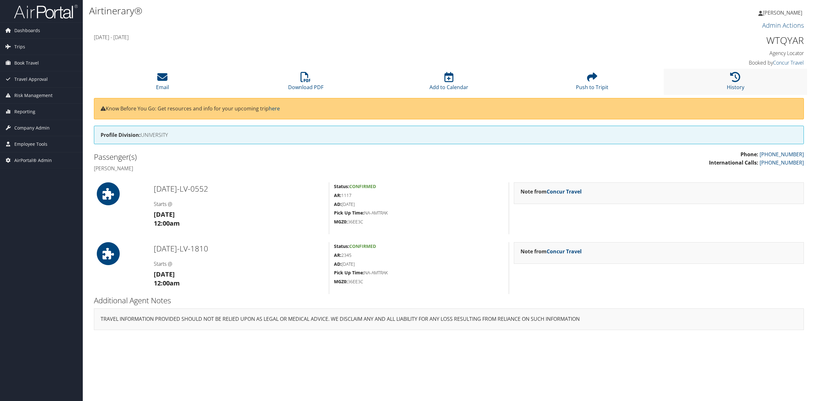
click at [746, 78] on li "History" at bounding box center [735, 82] width 143 height 26
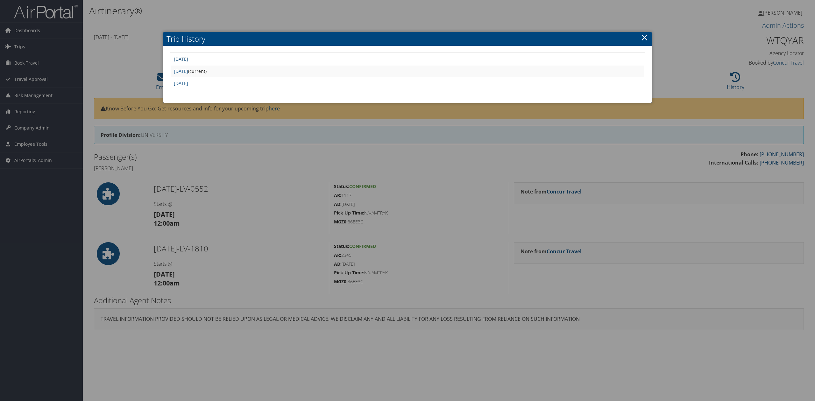
click at [188, 57] on link "[DATE]" at bounding box center [181, 59] width 14 height 6
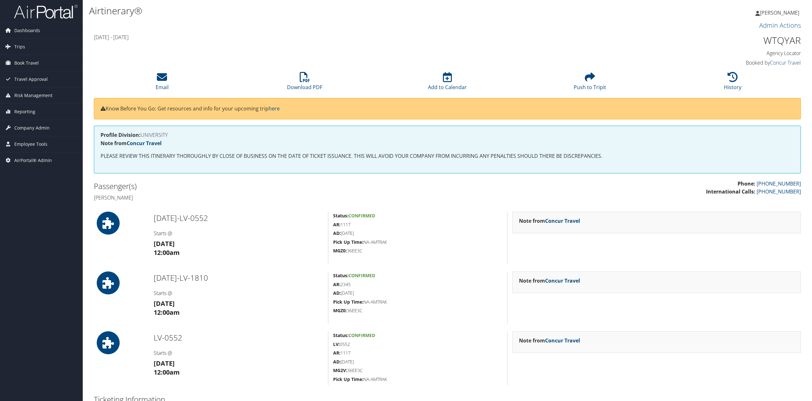
scroll to position [167, 0]
